Goal: Task Accomplishment & Management: Use online tool/utility

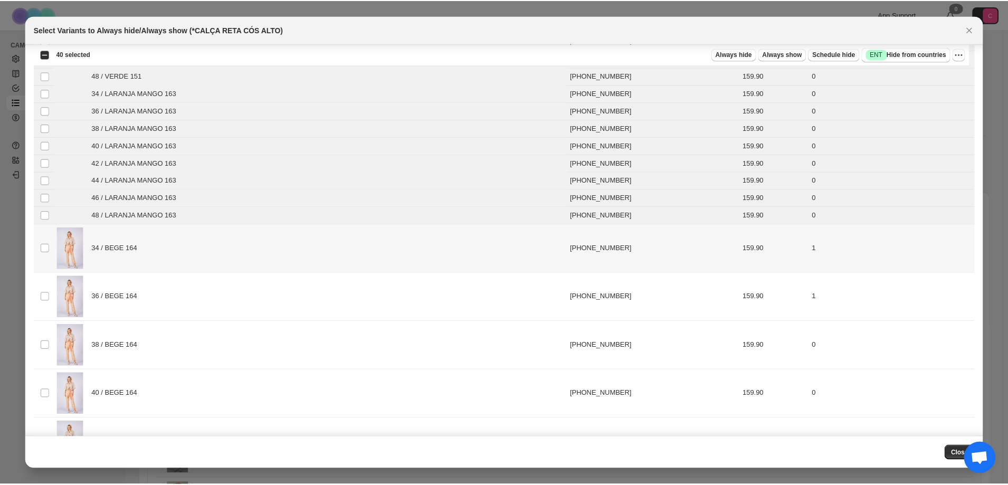
scroll to position [422, 0]
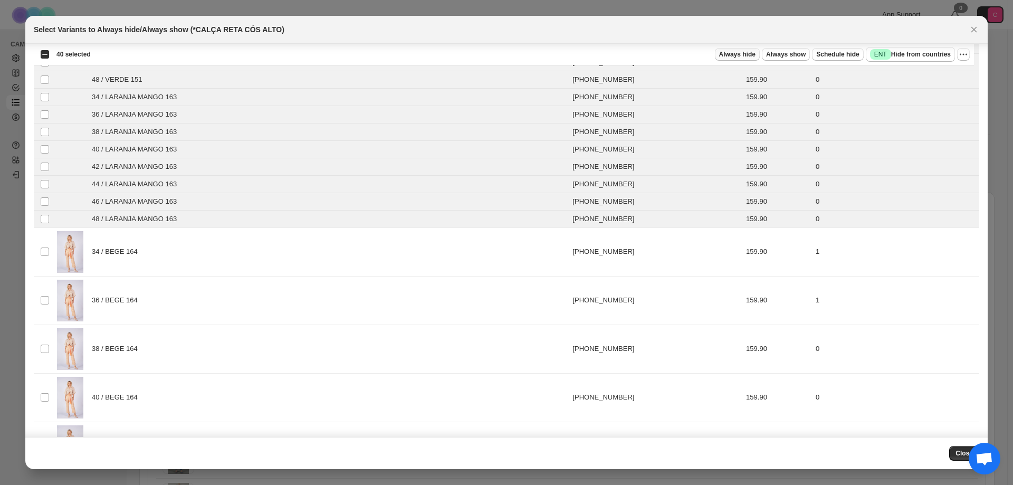
click at [727, 56] on button "Always hide" at bounding box center [737, 54] width 45 height 13
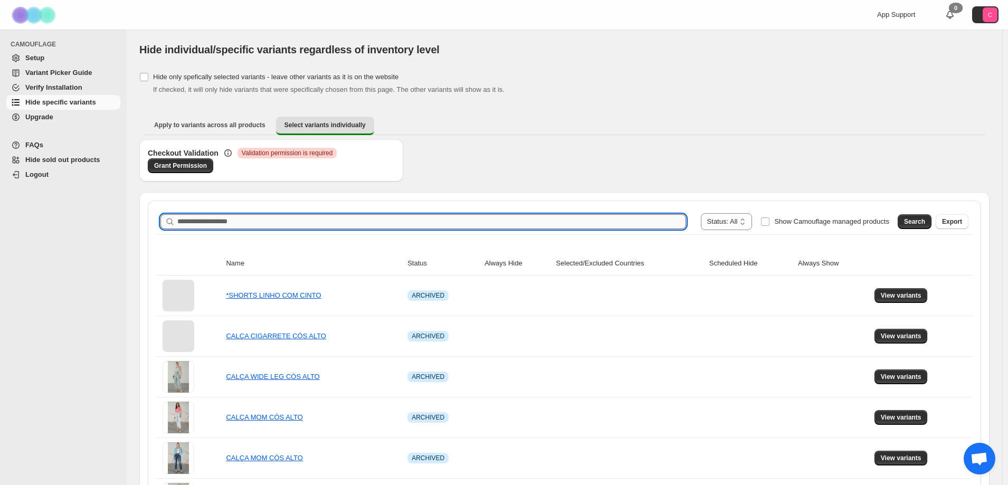
click at [208, 219] on input "Search product name" at bounding box center [431, 221] width 509 height 15
paste input "**********"
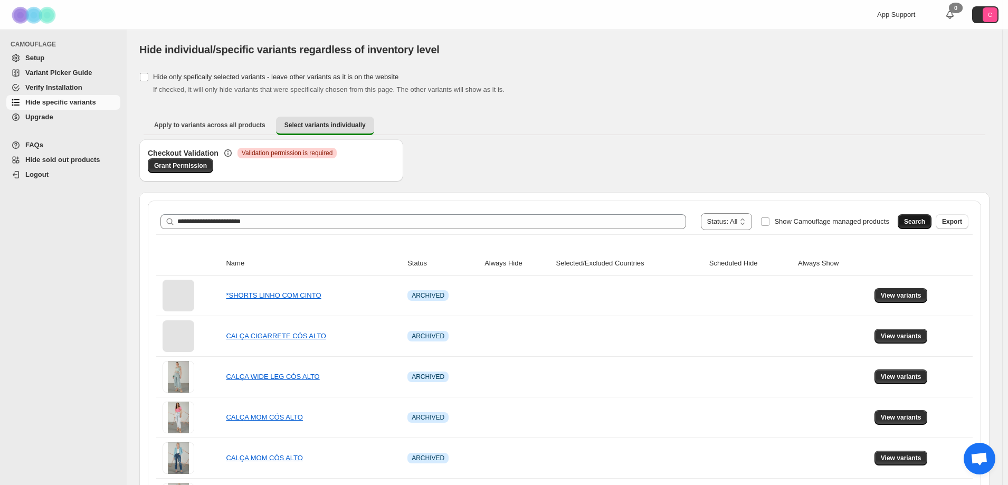
click at [924, 216] on button "Search" at bounding box center [914, 221] width 34 height 15
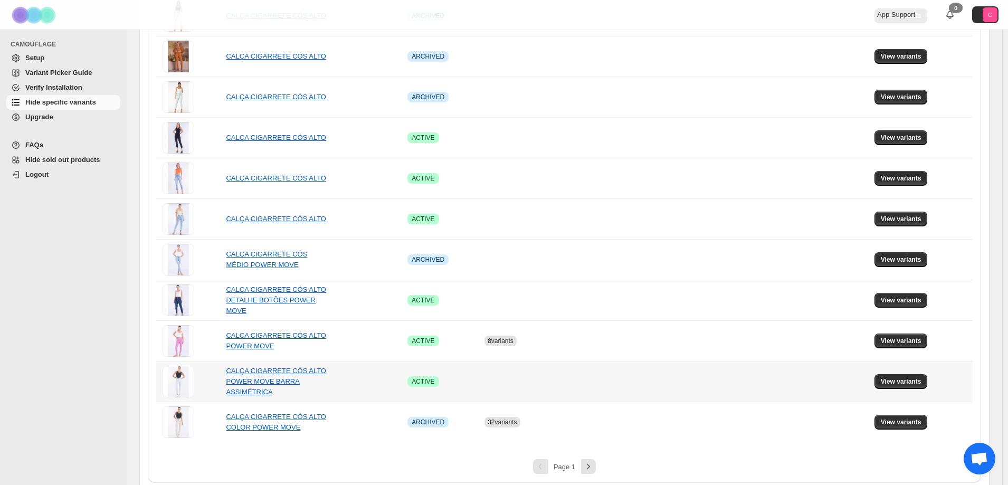
scroll to position [651, 0]
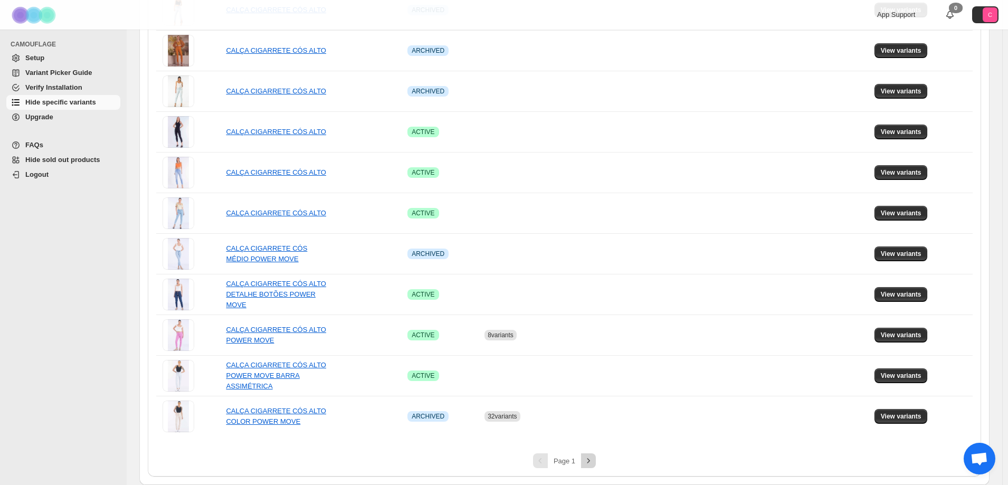
click at [593, 462] on icon "Next" at bounding box center [588, 460] width 11 height 11
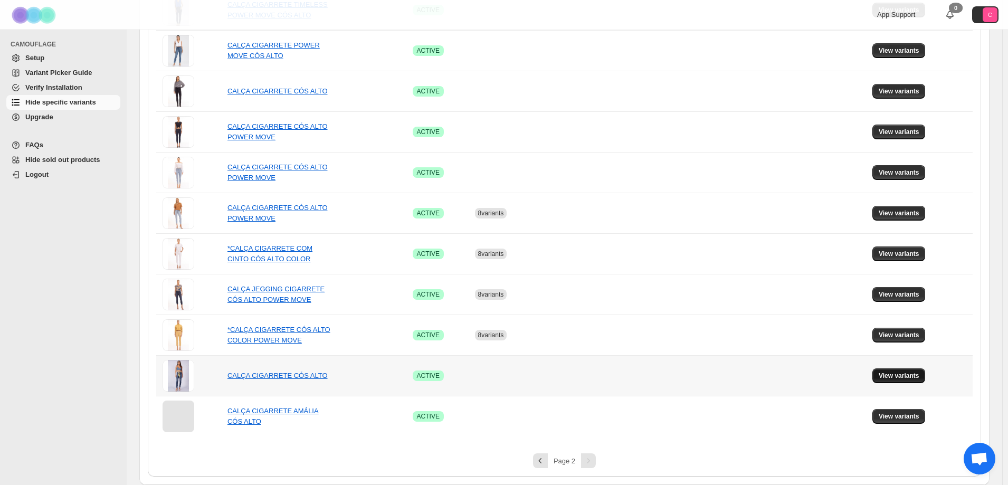
click at [910, 380] on button "View variants" at bounding box center [898, 375] width 53 height 15
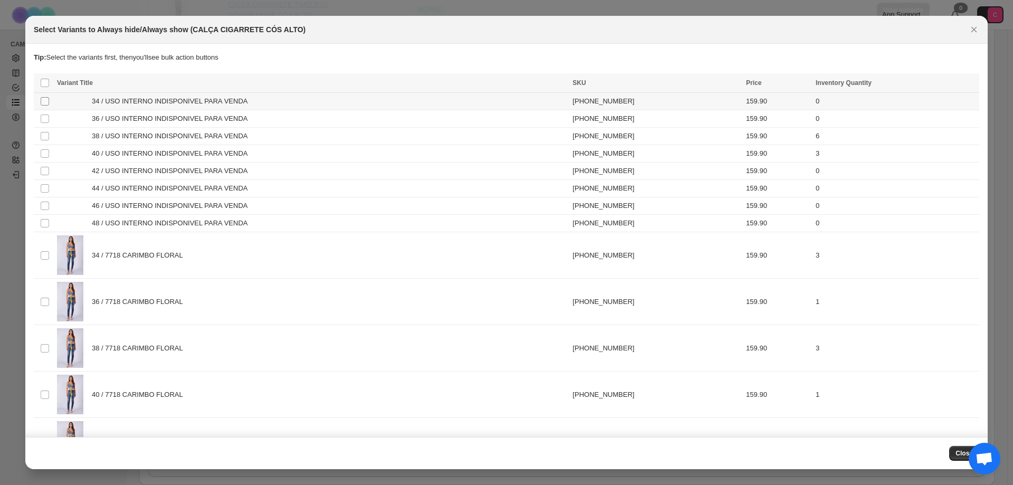
click at [40, 98] on span ":r28:" at bounding box center [44, 101] width 9 height 9
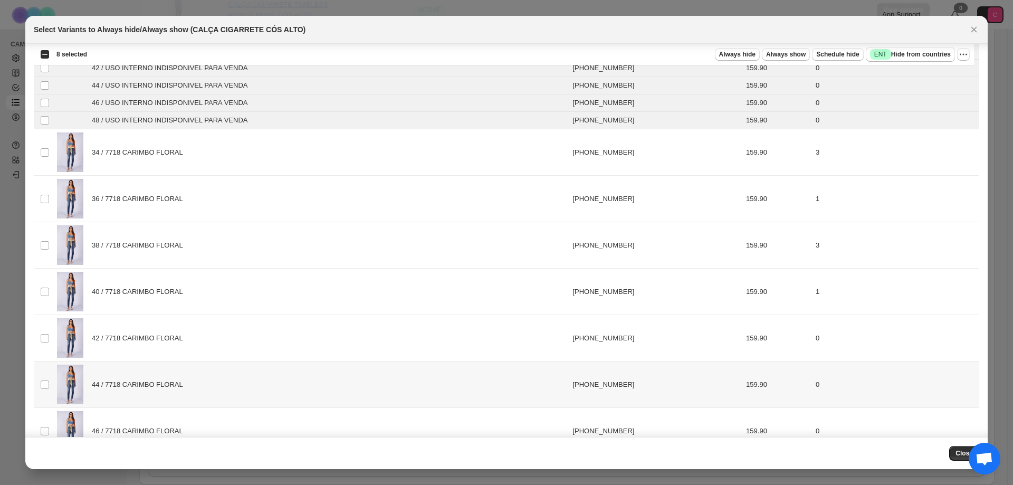
scroll to position [50, 0]
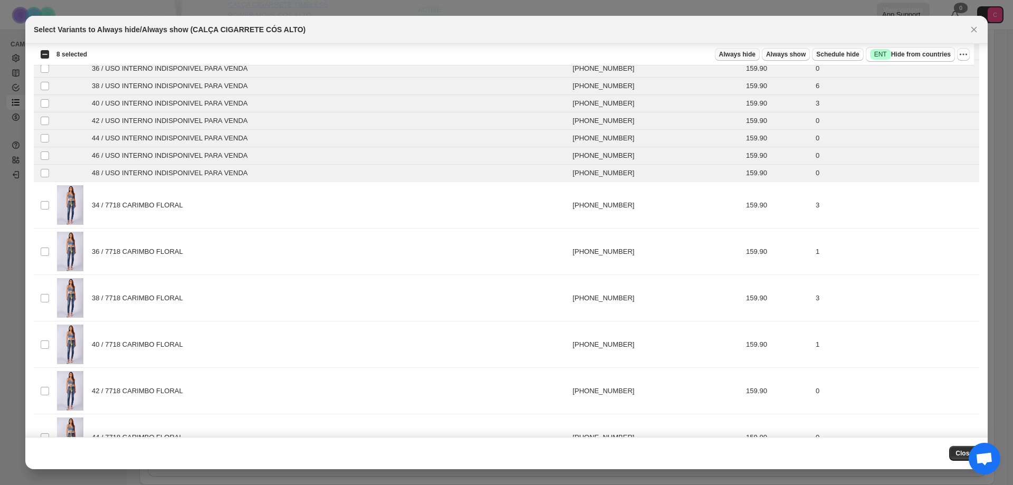
click at [750, 55] on span "Always hide" at bounding box center [737, 54] width 36 height 8
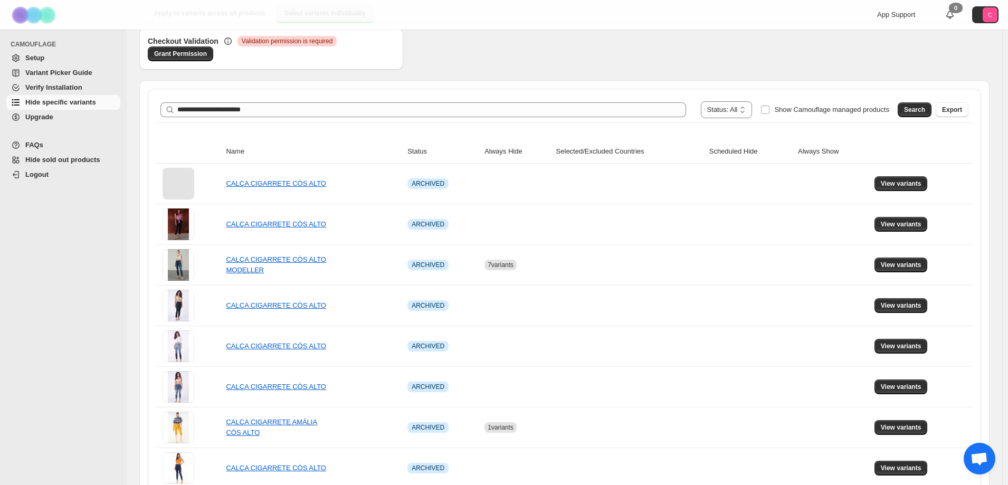
scroll to position [0, 0]
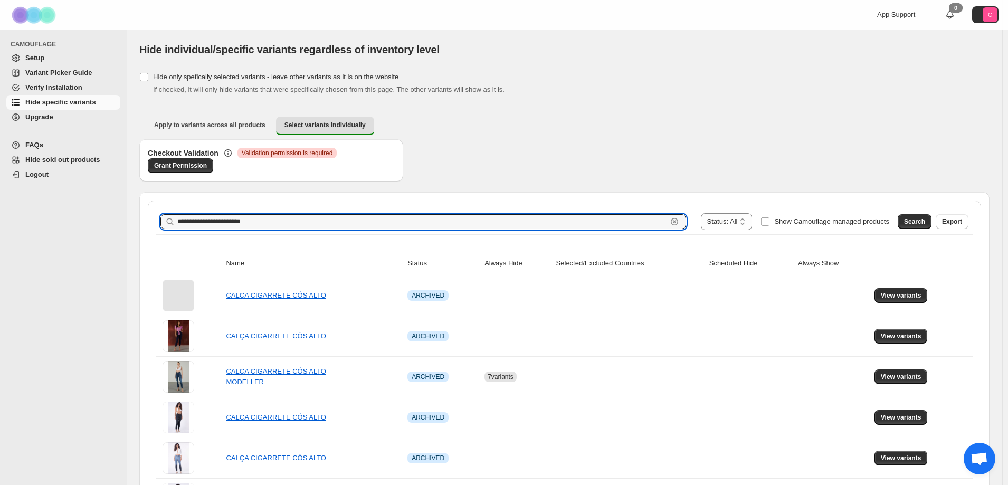
drag, startPoint x: 273, startPoint y: 216, endPoint x: 117, endPoint y: 192, distance: 158.0
paste input "*"
type input "**********"
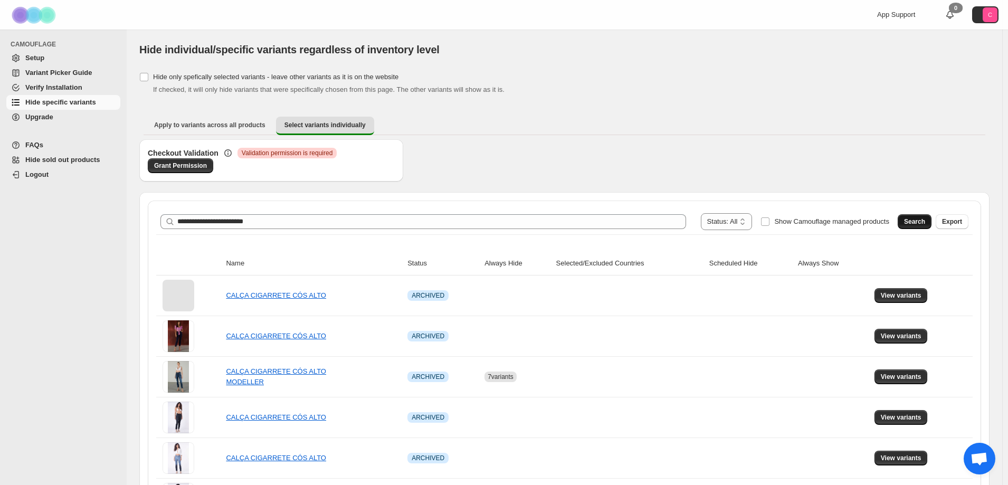
click at [912, 222] on button "Search" at bounding box center [914, 221] width 34 height 15
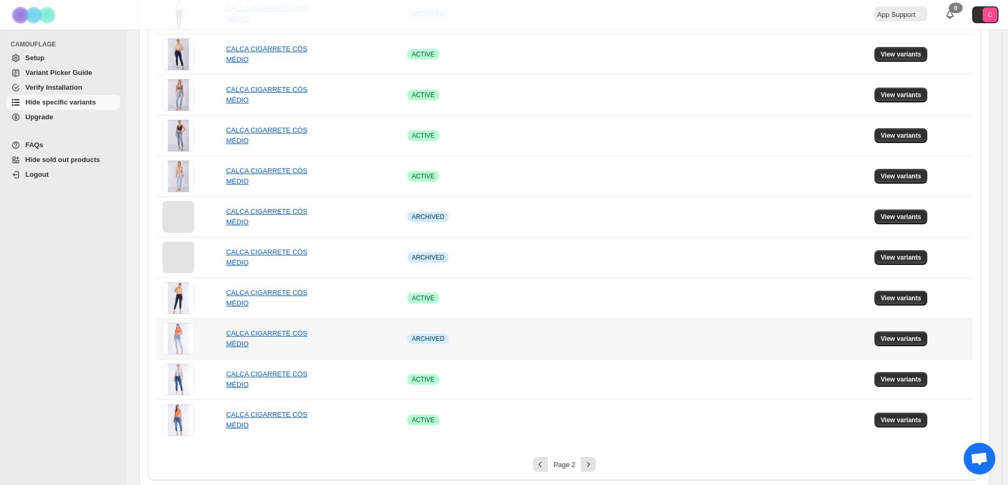
scroll to position [651, 0]
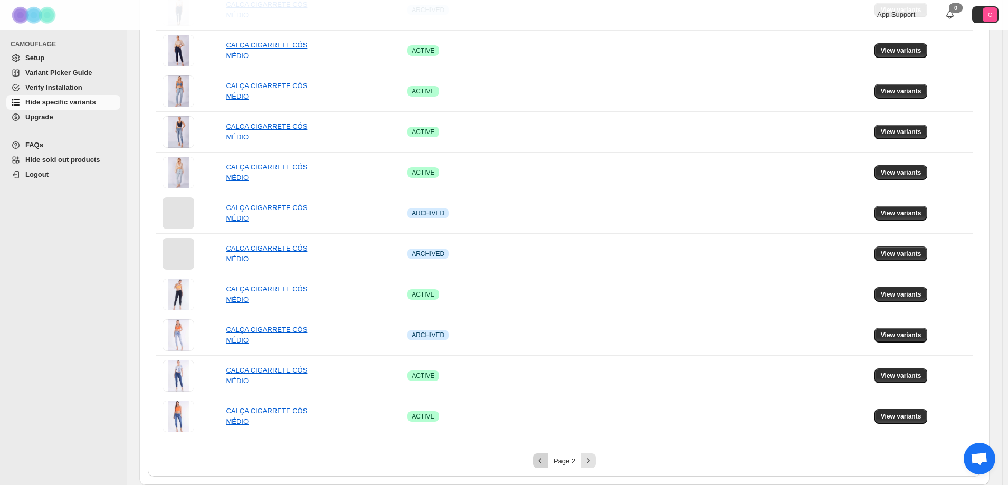
click at [543, 459] on icon "Previous" at bounding box center [540, 460] width 11 height 11
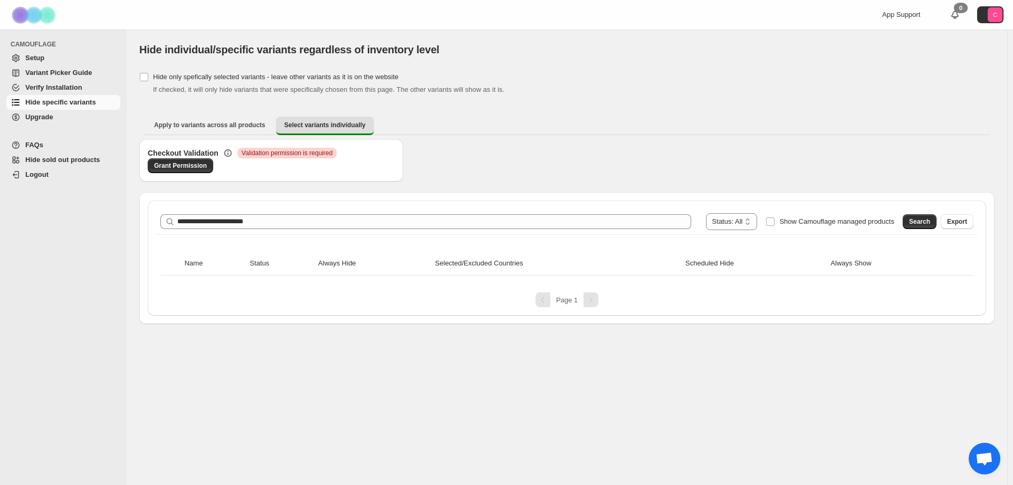
click at [592, 299] on div "Pagination" at bounding box center [590, 299] width 15 height 15
click at [915, 221] on span "Search" at bounding box center [919, 221] width 21 height 8
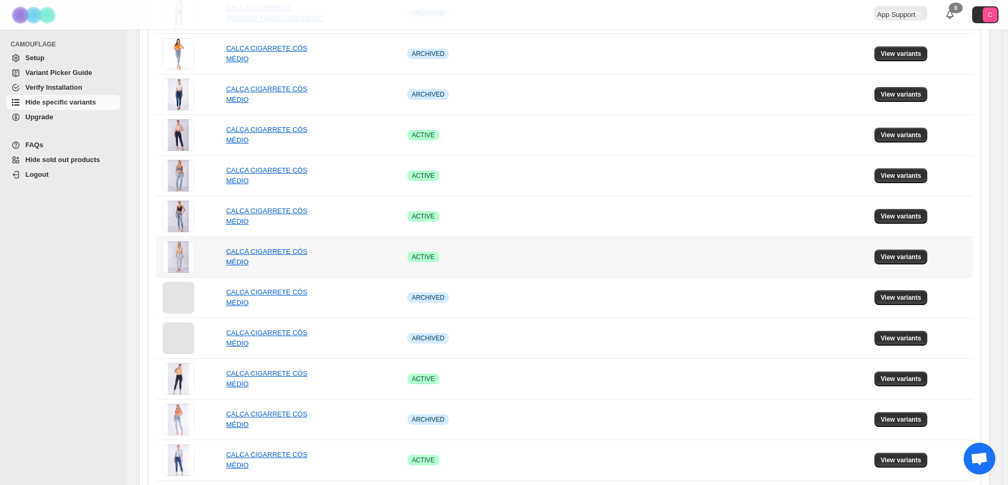
scroll to position [651, 0]
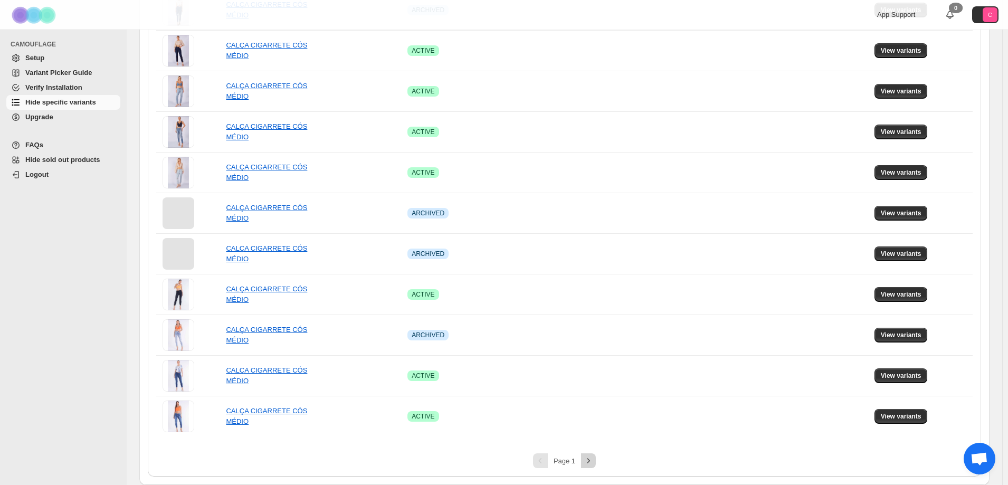
click at [592, 463] on icon "Next" at bounding box center [588, 460] width 11 height 11
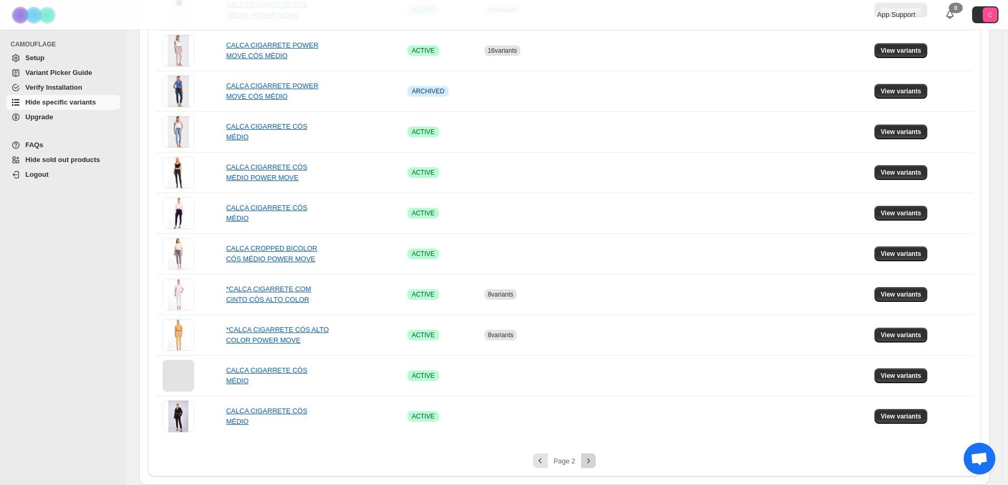
scroll to position [610, 0]
click at [886, 416] on span "View variants" at bounding box center [900, 416] width 41 height 8
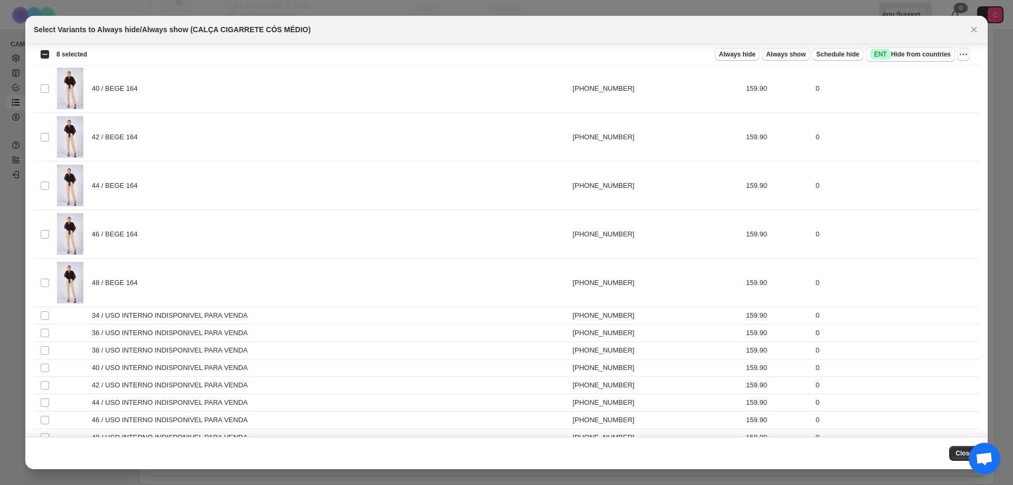
scroll to position [1495, 0]
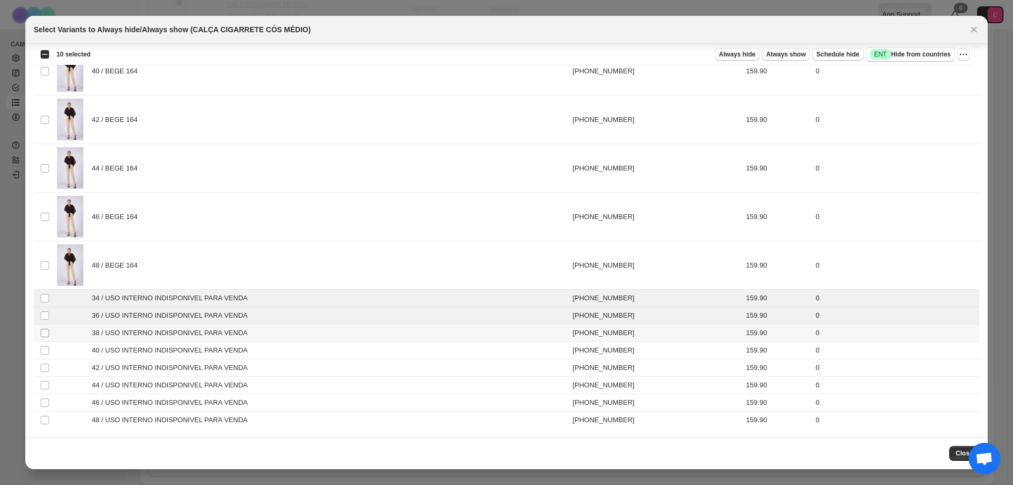
click at [49, 334] on td "Select product variant" at bounding box center [44, 332] width 20 height 17
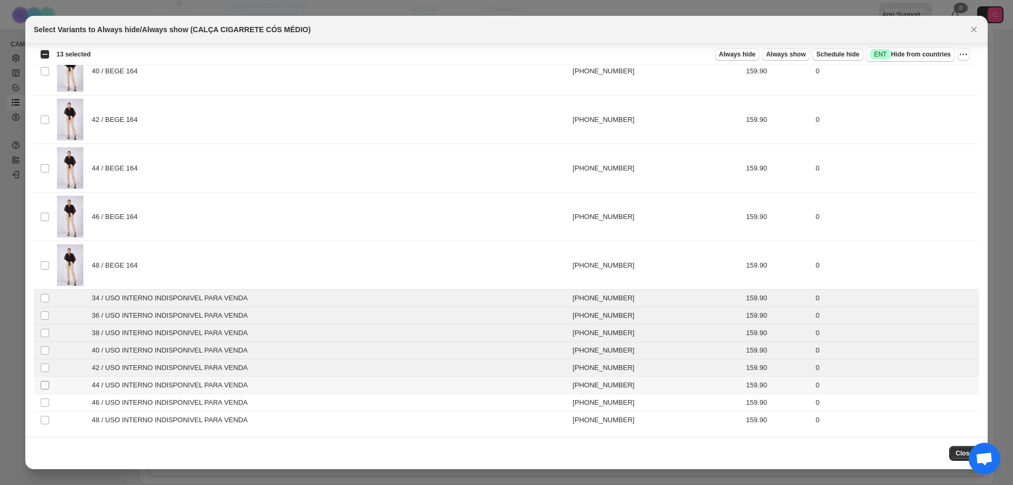
click at [42, 389] on span ":r3q:" at bounding box center [44, 384] width 9 height 9
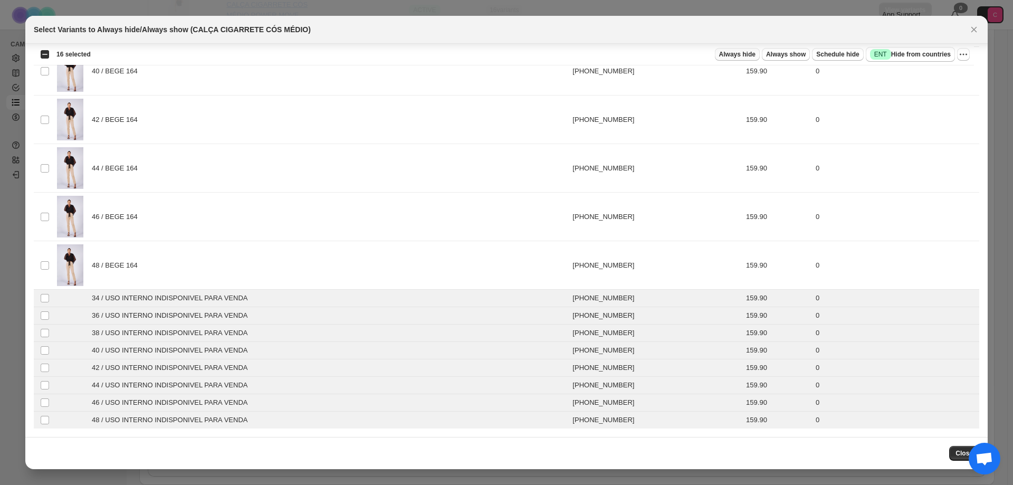
click at [754, 52] on span "Always hide" at bounding box center [737, 54] width 36 height 8
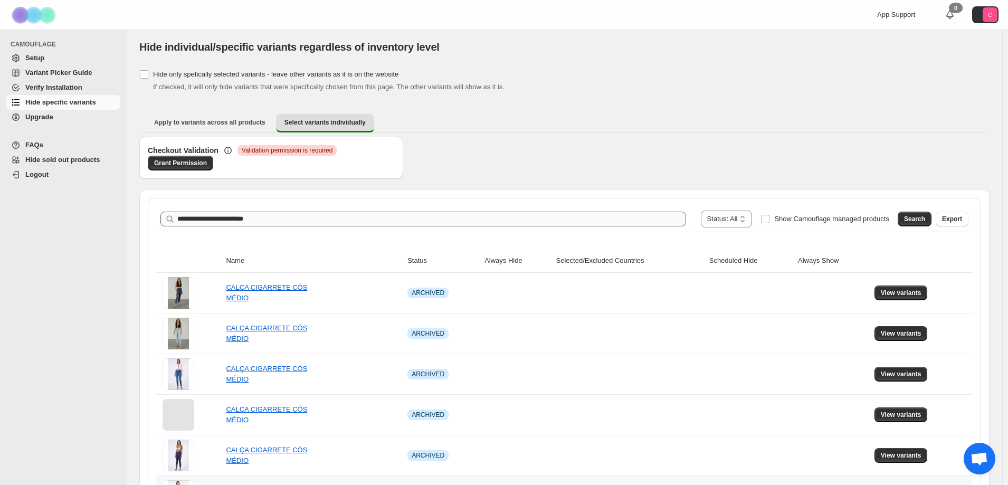
scroll to position [0, 0]
